Goal: Task Accomplishment & Management: Manage account settings

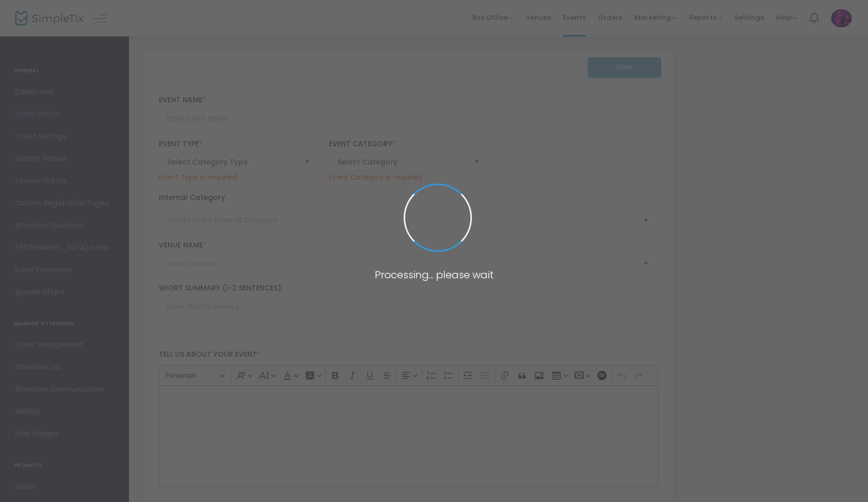
type input "Sitka Submersion"
type textarea "Dive into the depths at SUBMERSION: Sitka’s underwater-themed EDM concert. Musi…"
checkbox input "true"
type input "Buy Tickets"
type input "Rave"
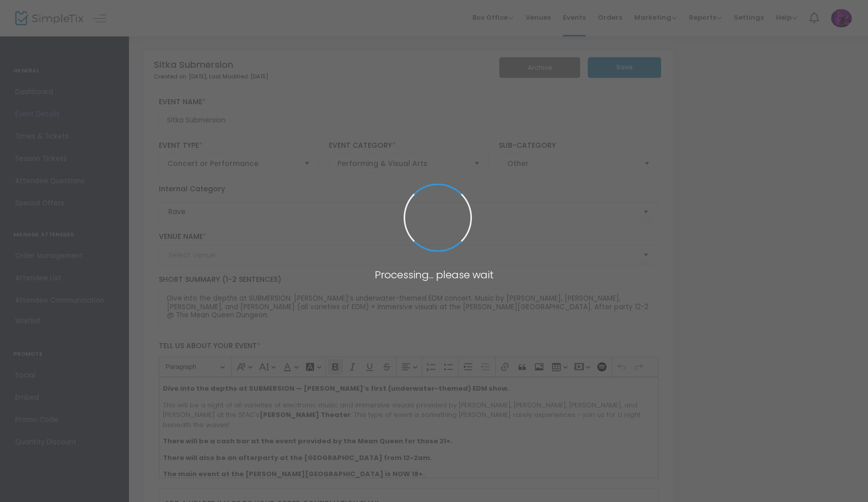
type input "Odess Theater"
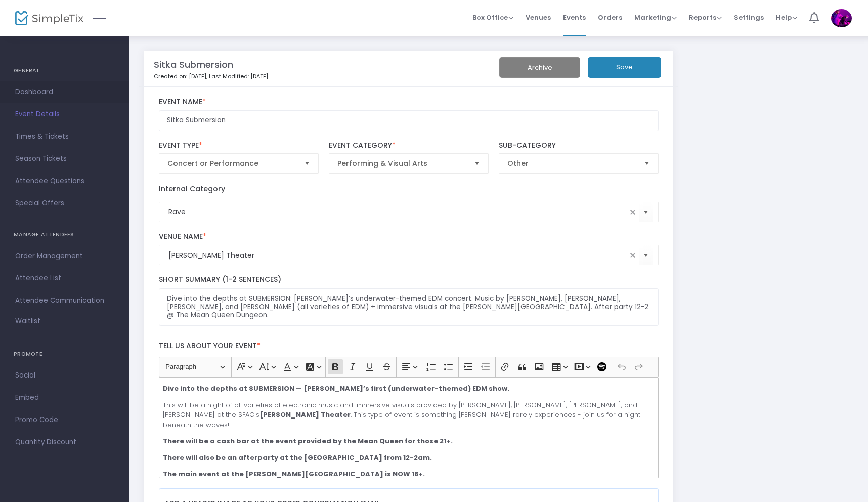
click at [23, 97] on span "Dashboard" at bounding box center [64, 91] width 99 height 13
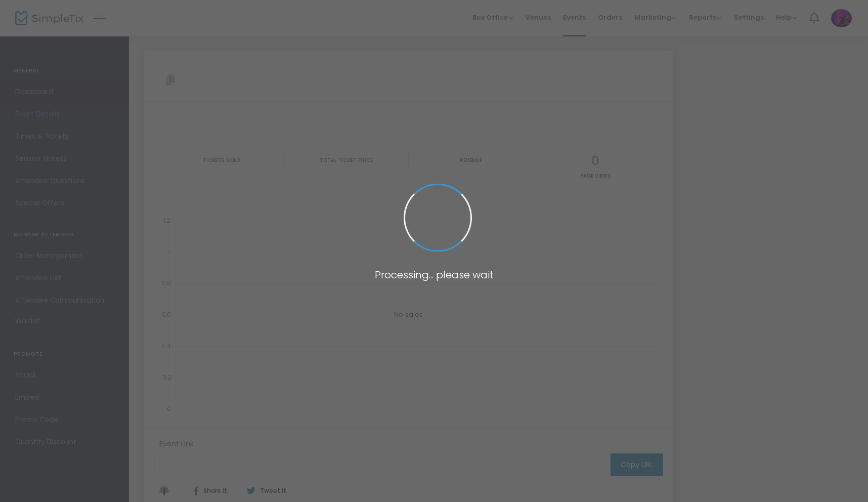
type input "[URL][DOMAIN_NAME]"
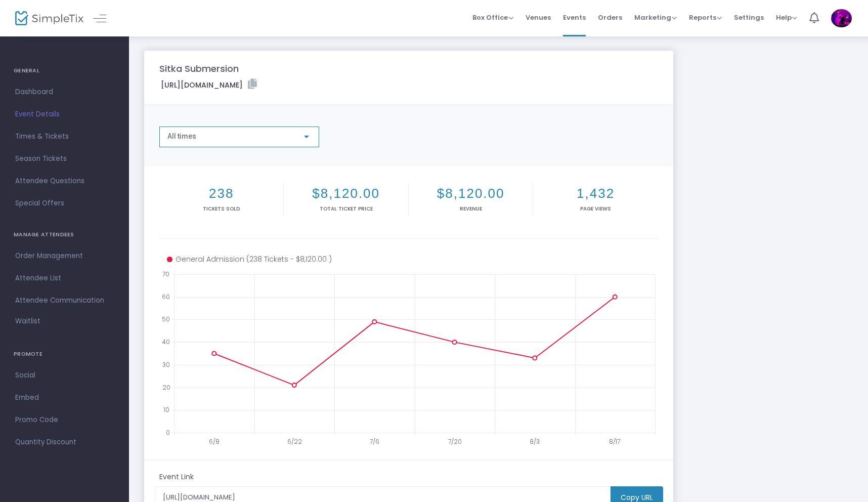
click at [304, 133] on div at bounding box center [306, 137] width 9 height 8
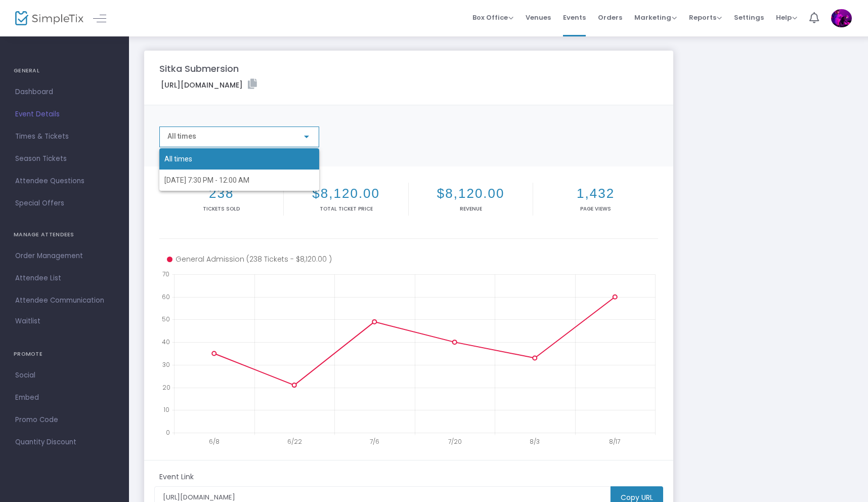
click at [268, 156] on span "All times" at bounding box center [239, 158] width 150 height 21
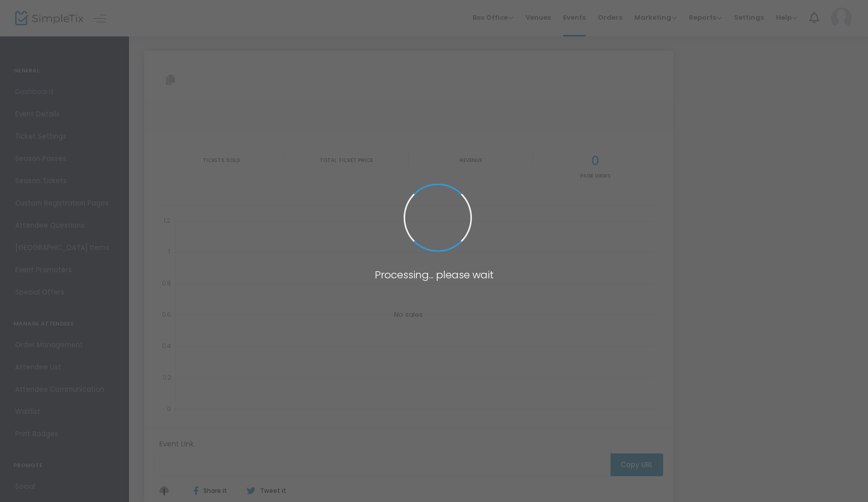
type input "[URL][DOMAIN_NAME]"
